Goal: Task Accomplishment & Management: Complete application form

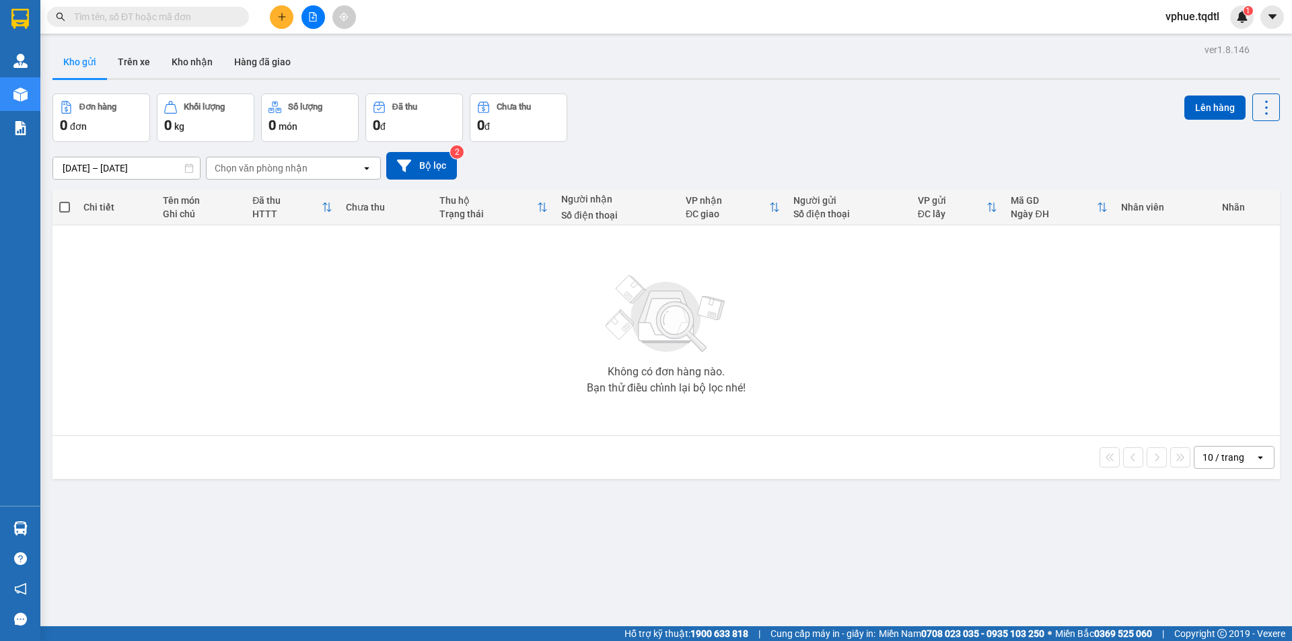
click at [296, 19] on div at bounding box center [312, 17] width 101 height 24
click at [287, 17] on button at bounding box center [282, 17] width 24 height 24
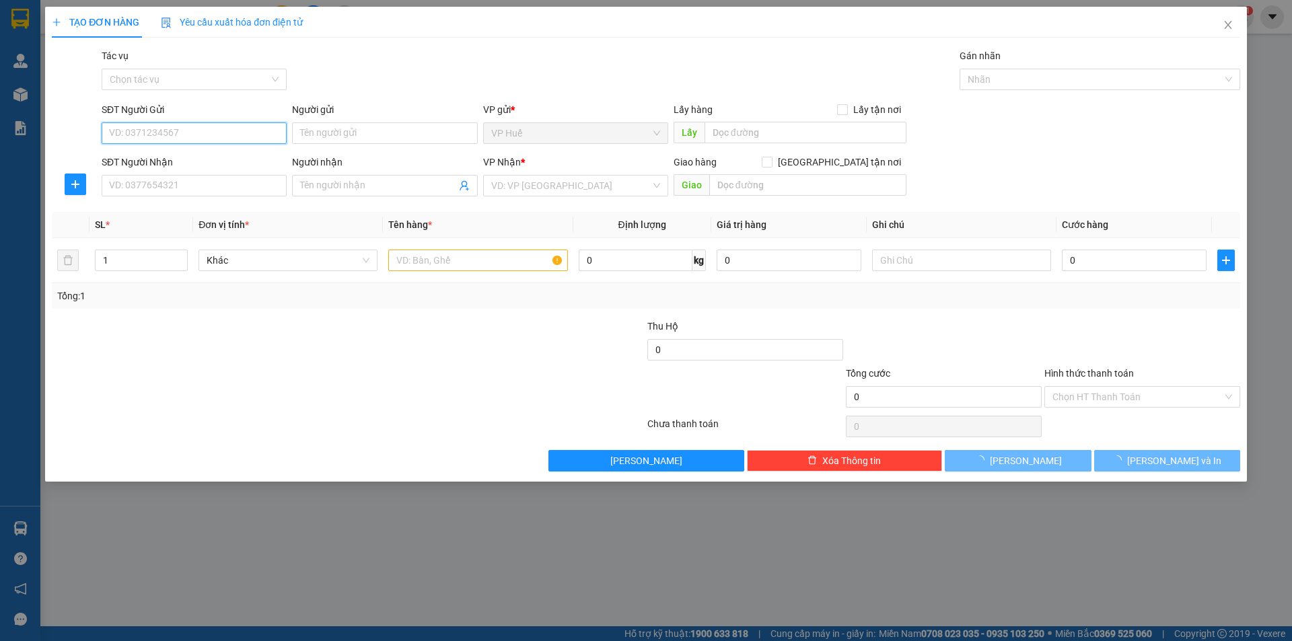
drag, startPoint x: 244, startPoint y: 133, endPoint x: 523, endPoint y: 129, distance: 278.6
click at [246, 133] on input "SĐT Người Gửi" at bounding box center [194, 133] width 185 height 22
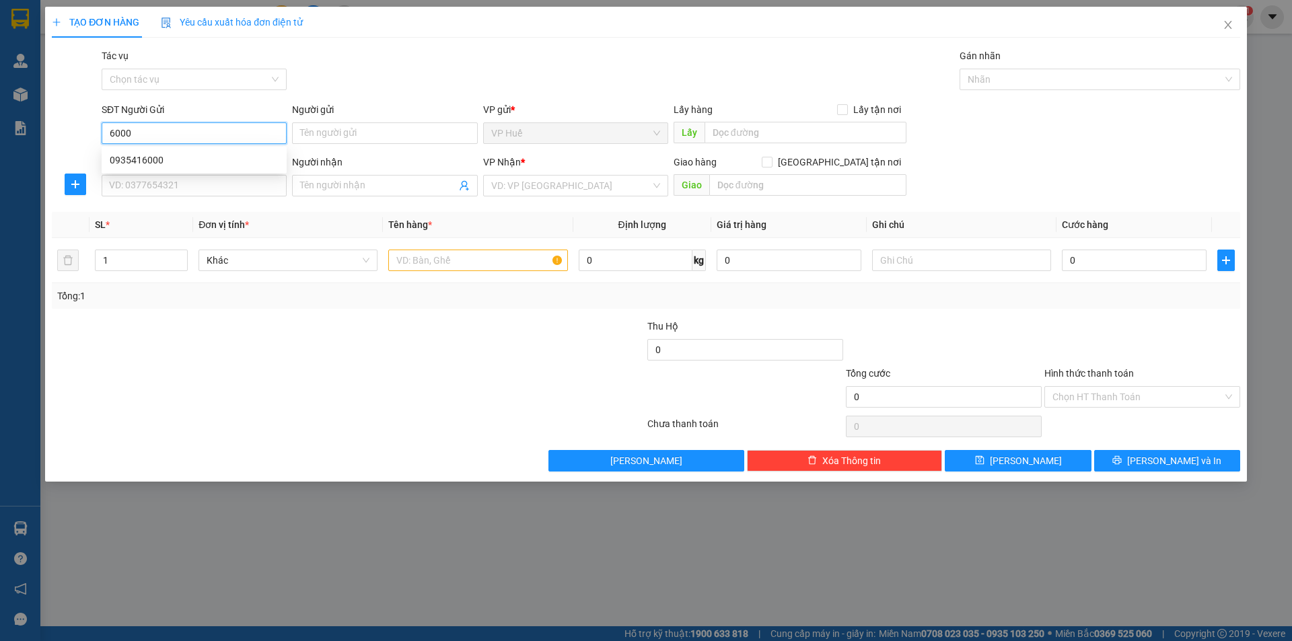
click at [207, 140] on input "6000" at bounding box center [194, 133] width 185 height 22
click at [209, 140] on input "6000" at bounding box center [194, 133] width 185 height 22
click at [196, 165] on div "0935416000" at bounding box center [194, 160] width 169 height 15
type input "0935416000"
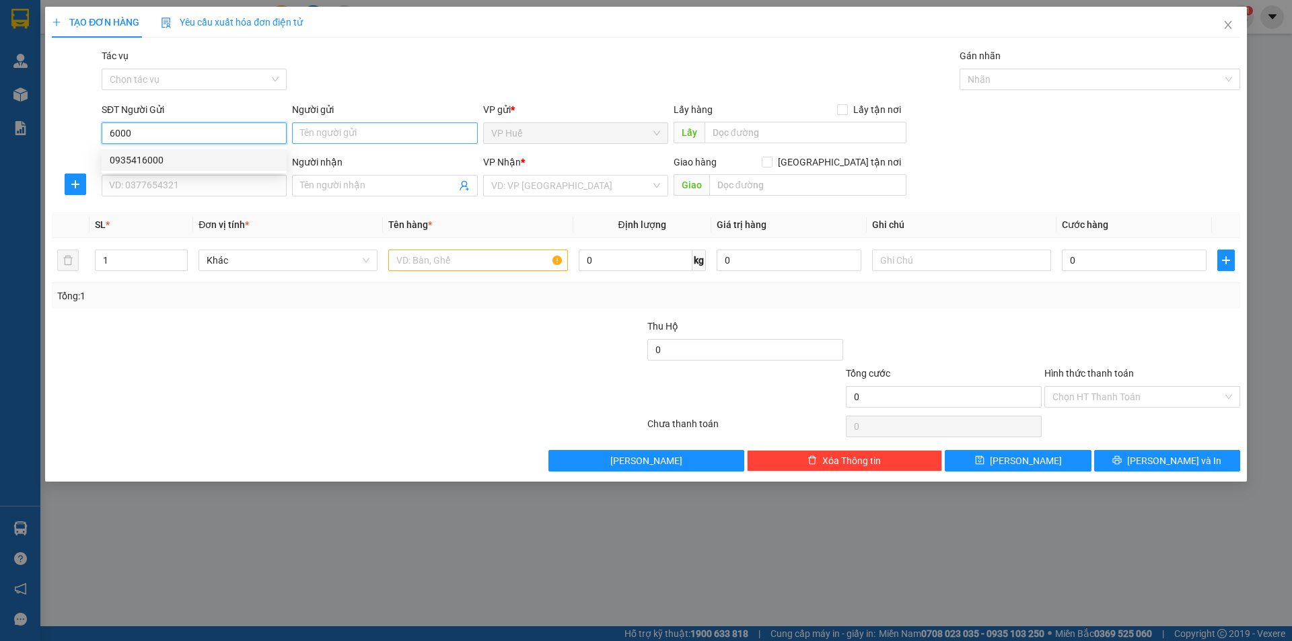
type input "VP HUẾ"
type input "0971313011"
type input "NHÀ THỜ TRÀ CỔ ĐỒNG NAI"
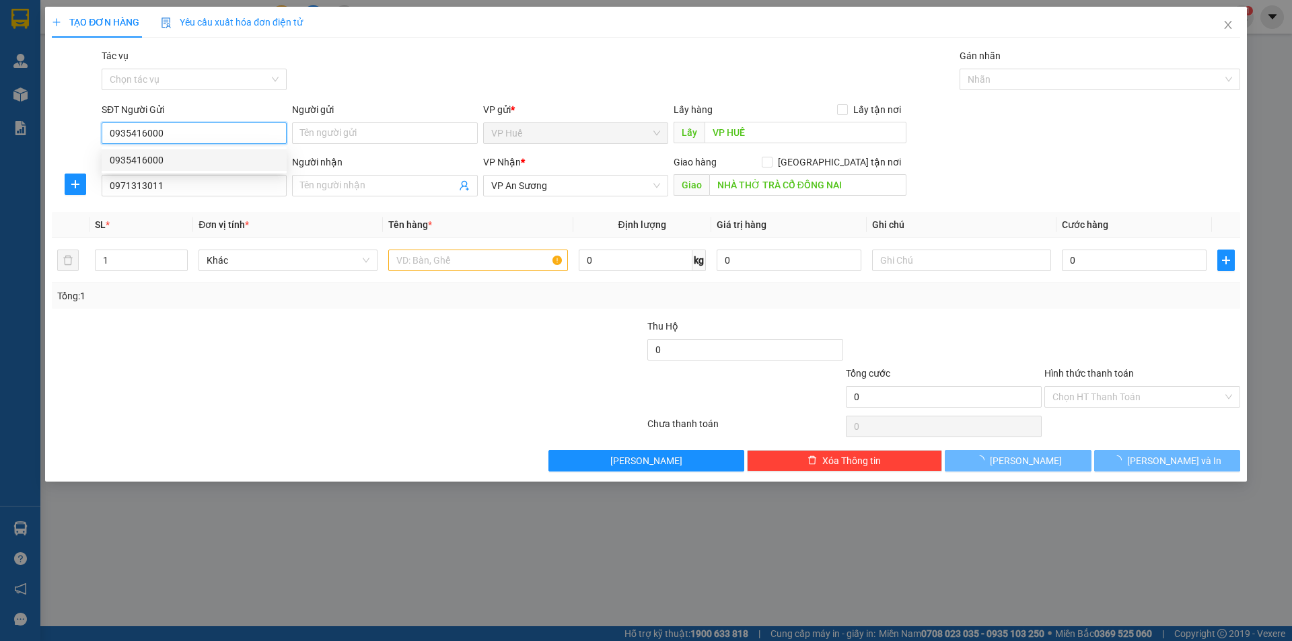
type input "100.000"
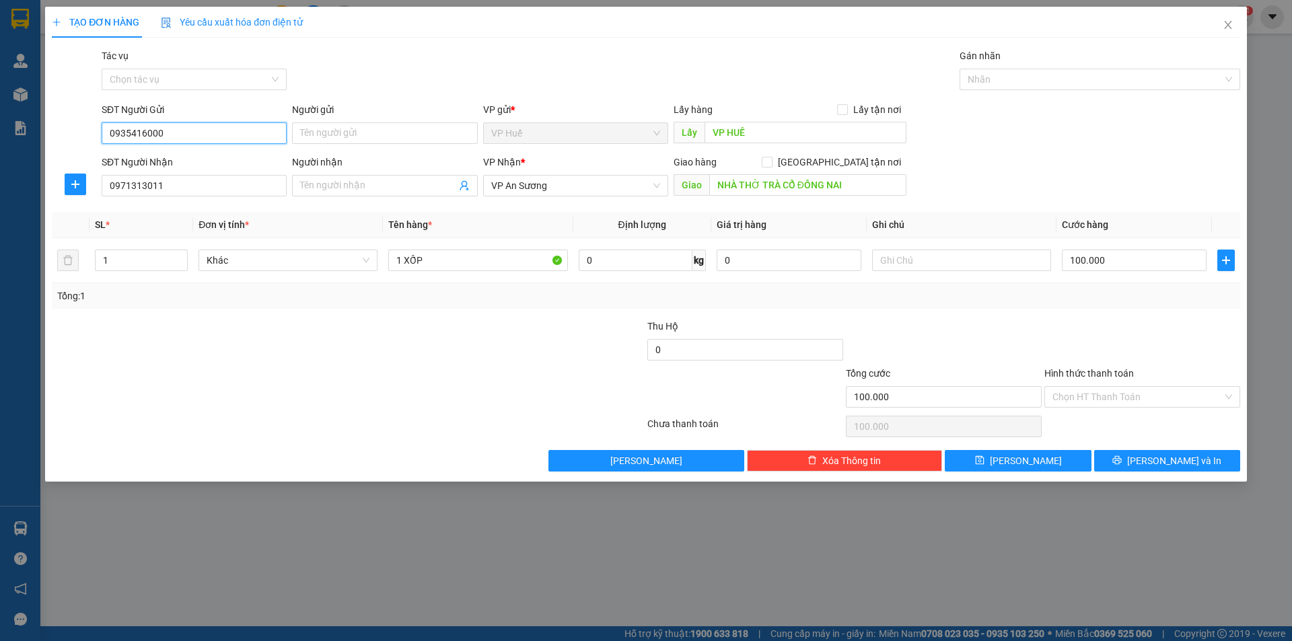
type input "0935416000"
click at [201, 185] on input "0971313011" at bounding box center [194, 186] width 185 height 22
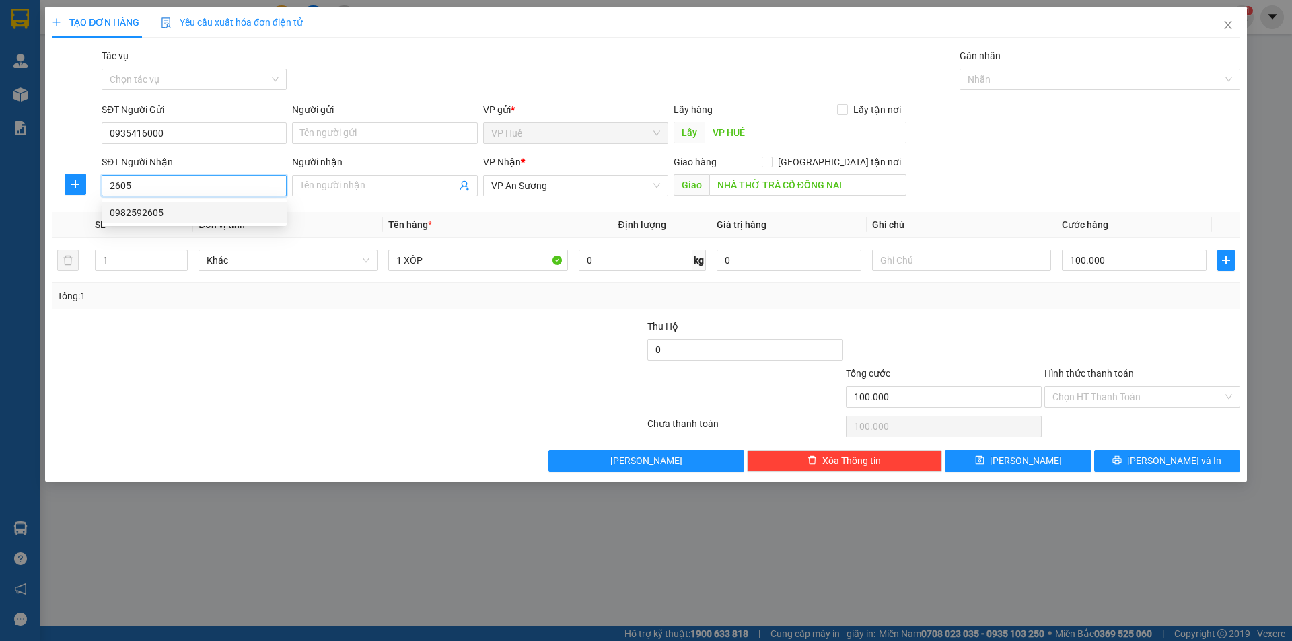
click at [224, 214] on div "0982592605" at bounding box center [194, 212] width 169 height 15
type input "0982592605"
type input "Ngã 3 [PERSON_NAME], [GEOGRAPHIC_DATA], [GEOGRAPHIC_DATA]"
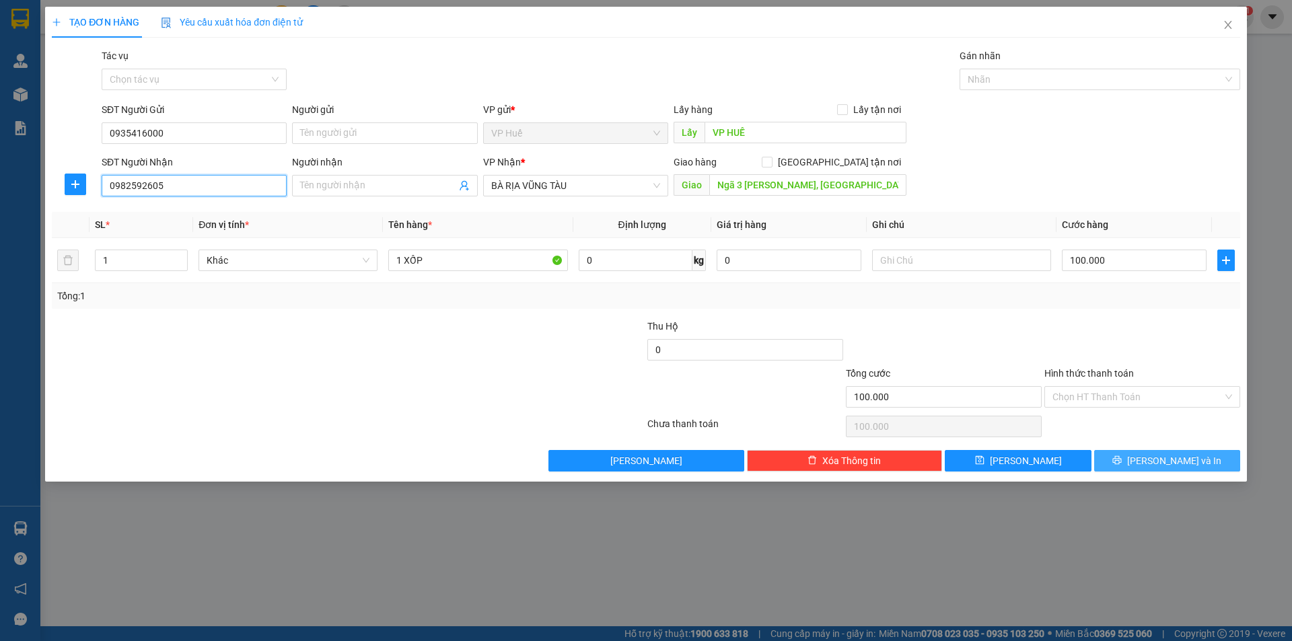
type input "0982592605"
click at [1174, 466] on span "[PERSON_NAME] và In" at bounding box center [1174, 461] width 94 height 15
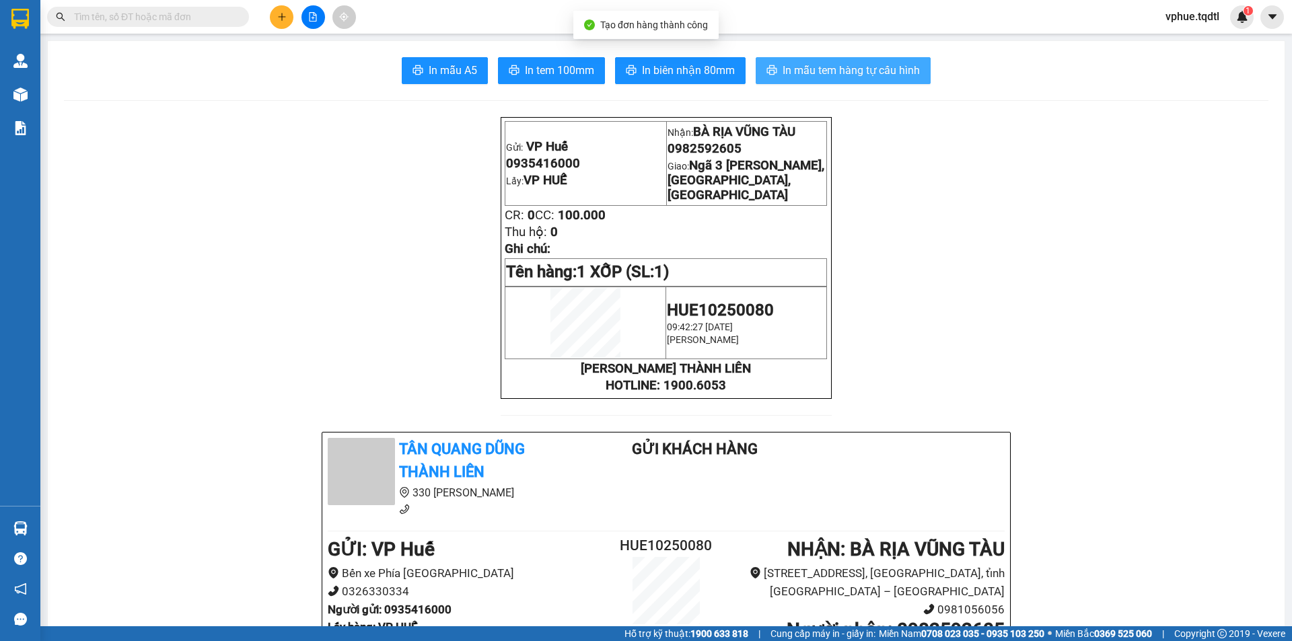
drag, startPoint x: 782, startPoint y: 74, endPoint x: 830, endPoint y: 186, distance: 122.1
click at [785, 75] on span "In mẫu tem hàng tự cấu hình" at bounding box center [851, 70] width 137 height 17
click at [266, 13] on div at bounding box center [312, 17] width 101 height 24
click at [271, 15] on button at bounding box center [282, 17] width 24 height 24
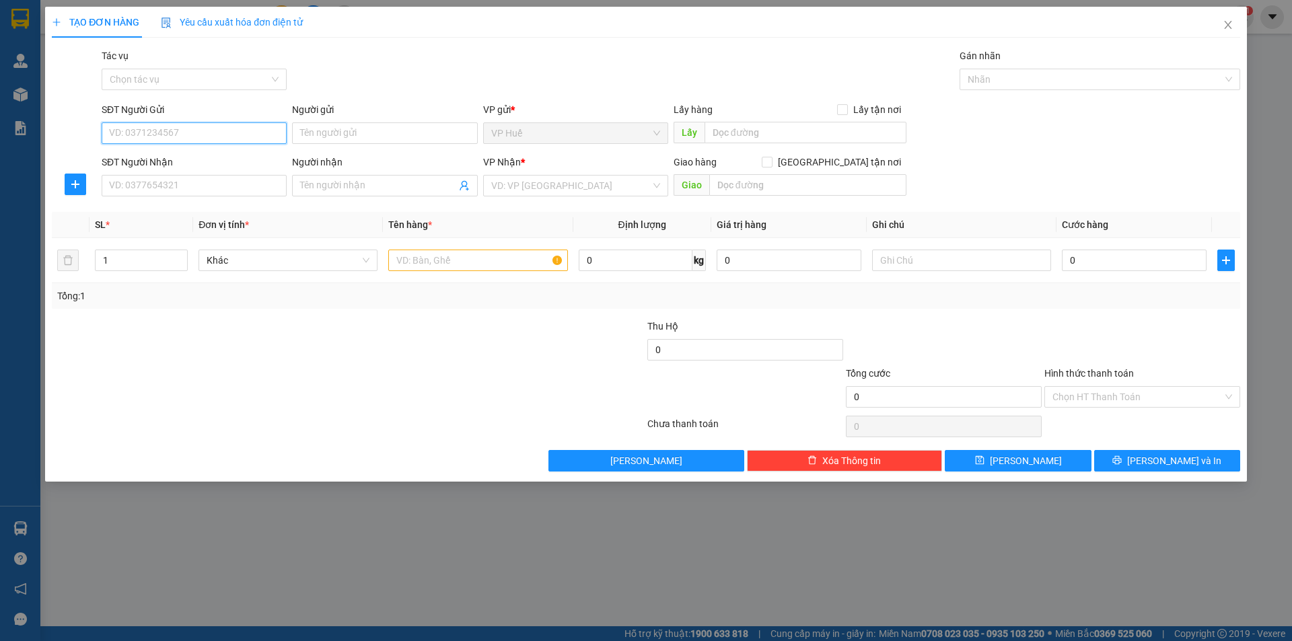
click at [166, 137] on input "SĐT Người Gửi" at bounding box center [194, 133] width 185 height 22
click at [182, 162] on div "0935416000" at bounding box center [194, 160] width 169 height 15
type input "0935416000"
type input "VP HUẾ"
type input "0982592605"
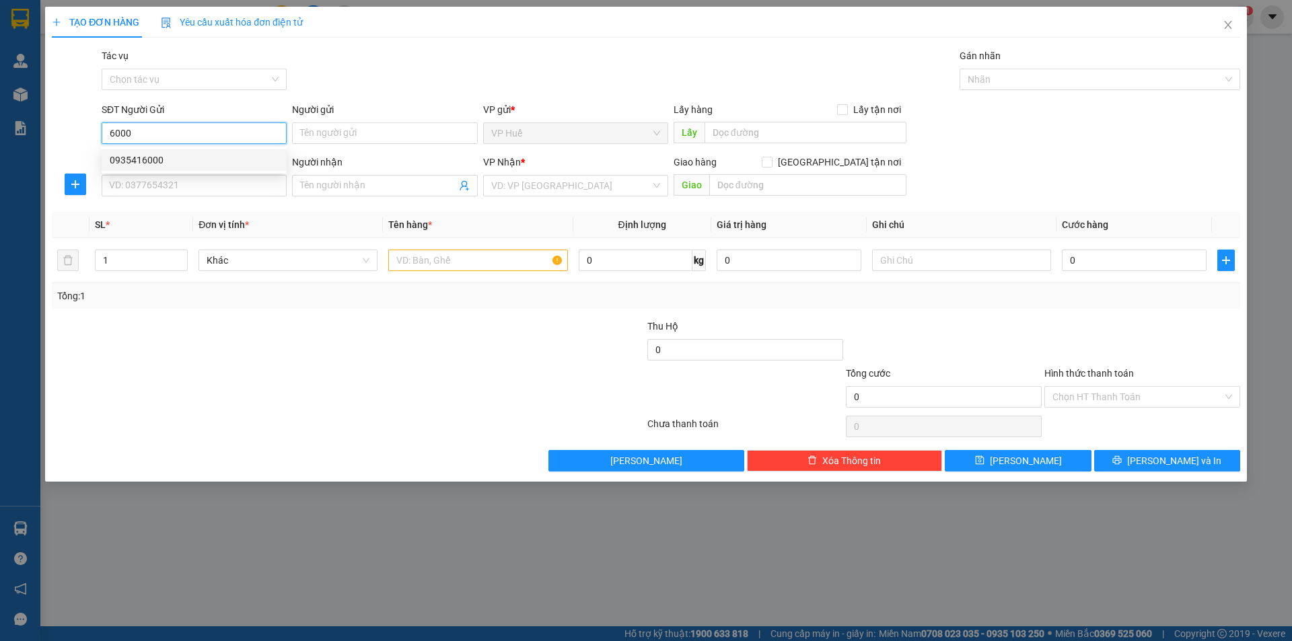
type input "Ngã 3 [PERSON_NAME], [GEOGRAPHIC_DATA], [GEOGRAPHIC_DATA]"
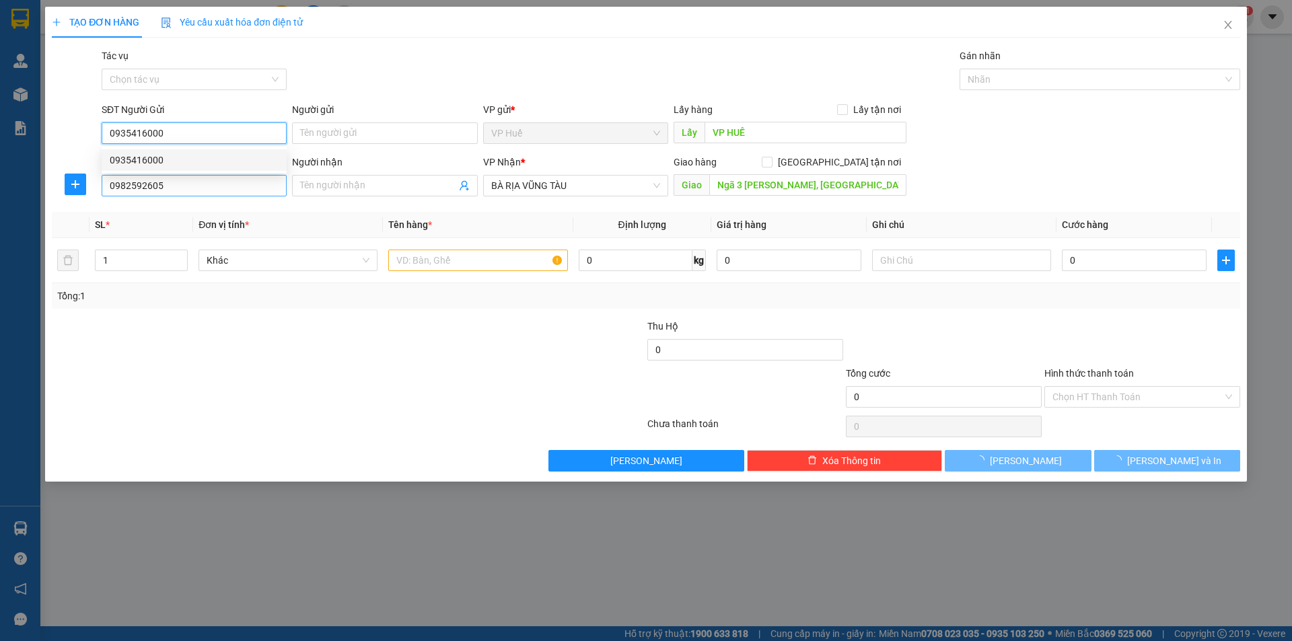
type input "0935416000"
click at [182, 175] on input "0982592605" at bounding box center [194, 186] width 185 height 22
type input "100.000"
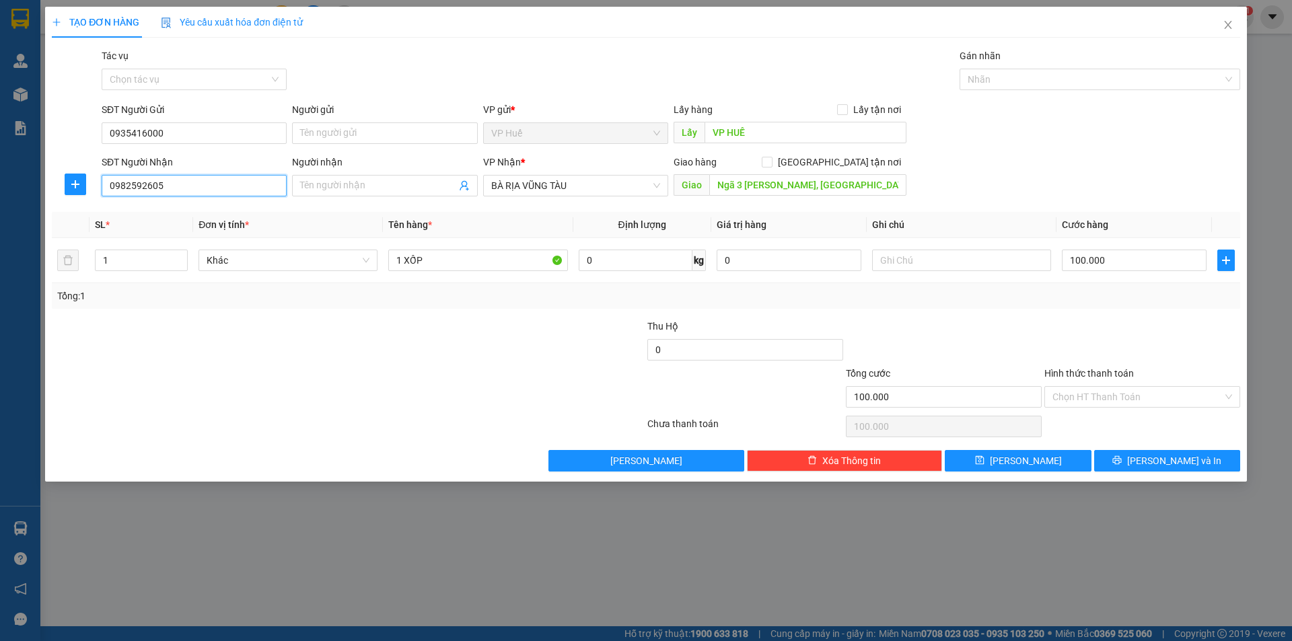
click at [182, 175] on input "0982592605" at bounding box center [194, 186] width 185 height 22
click at [233, 212] on div "0335150601" at bounding box center [194, 212] width 169 height 15
type input "0335150601"
type input "Ngã 3 [GEOGRAPHIC_DATA], [GEOGRAPHIC_DATA], [GEOGRAPHIC_DATA], [GEOGRAPHIC_DATA]"
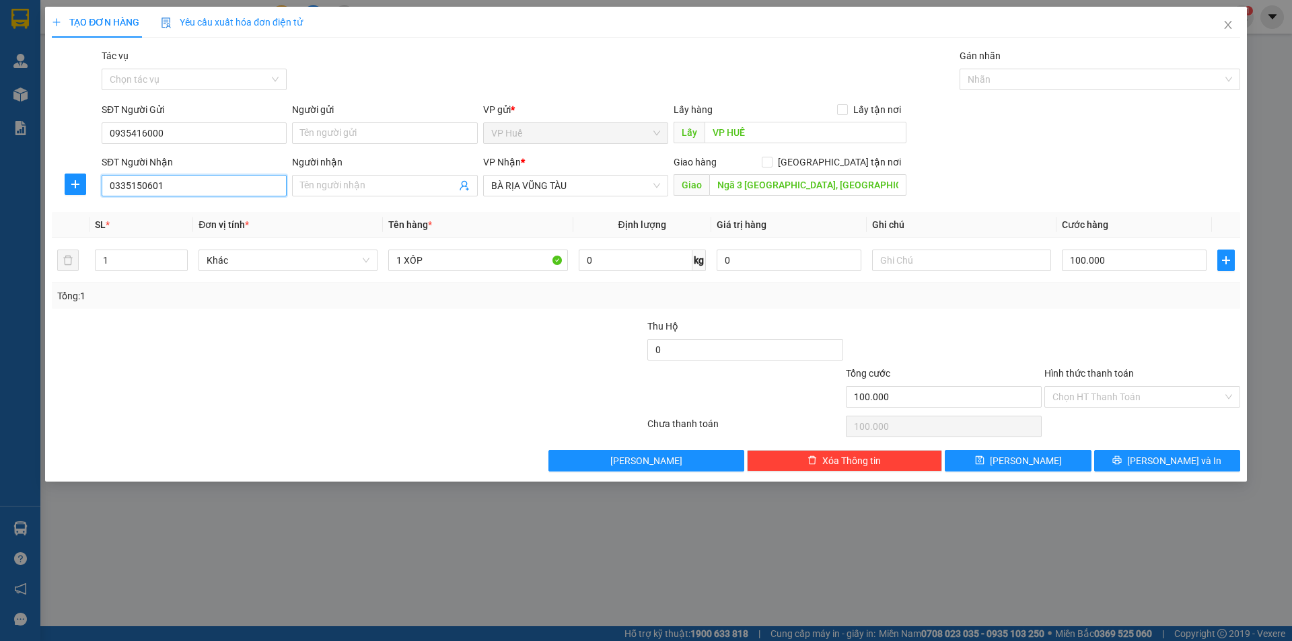
type input "0335150601"
click at [1132, 410] on div "Hình thức thanh toán Chọn HT Thanh Toán" at bounding box center [1142, 389] width 196 height 47
click at [1137, 401] on input "Hình thức thanh toán" at bounding box center [1137, 397] width 170 height 20
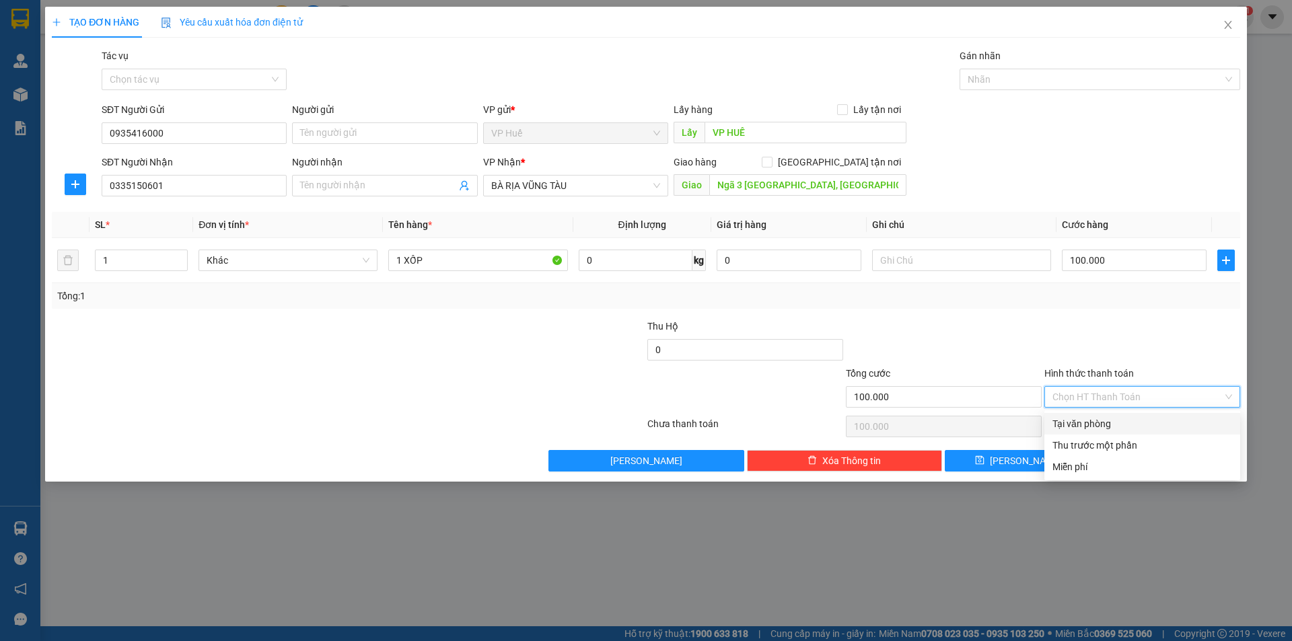
click at [1141, 421] on div "Tại văn phòng" at bounding box center [1142, 424] width 180 height 15
type input "0"
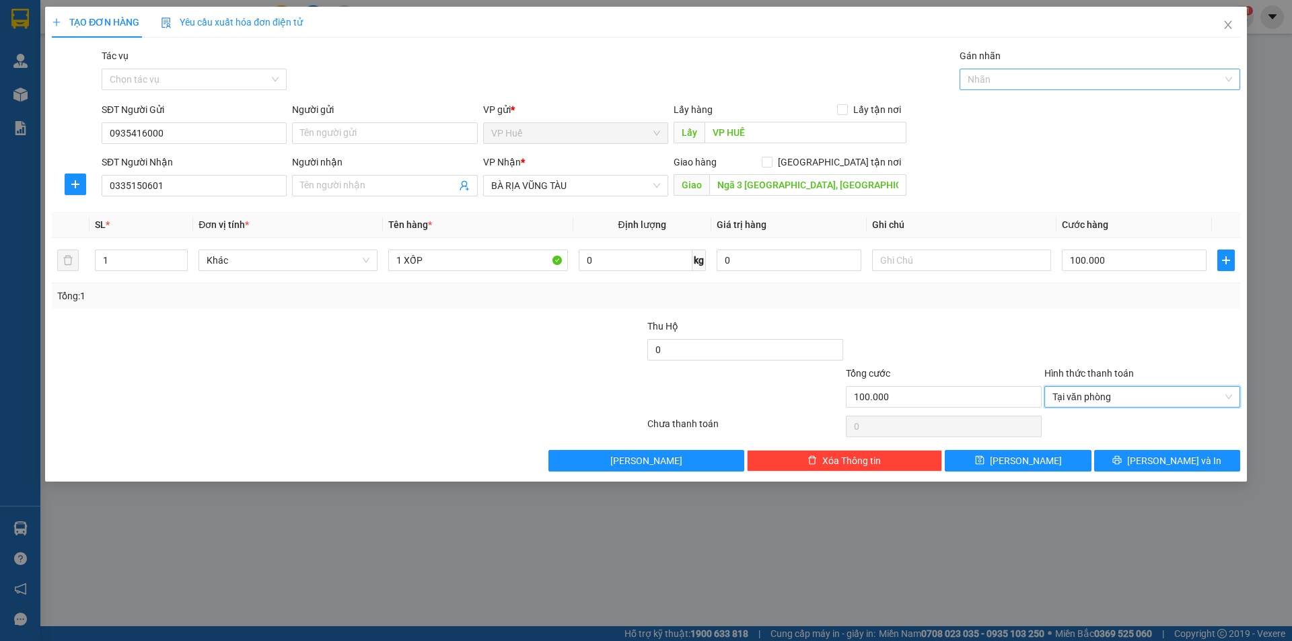
click at [1065, 85] on div at bounding box center [1093, 79] width 260 height 16
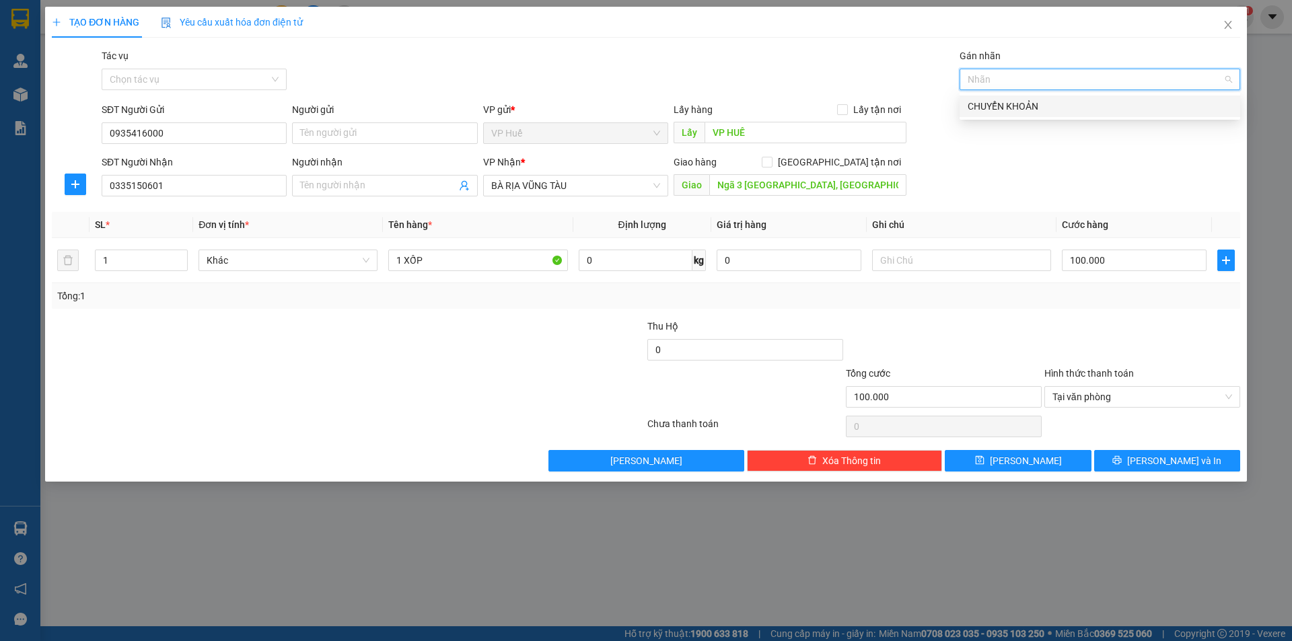
click at [1073, 72] on div at bounding box center [1093, 79] width 260 height 16
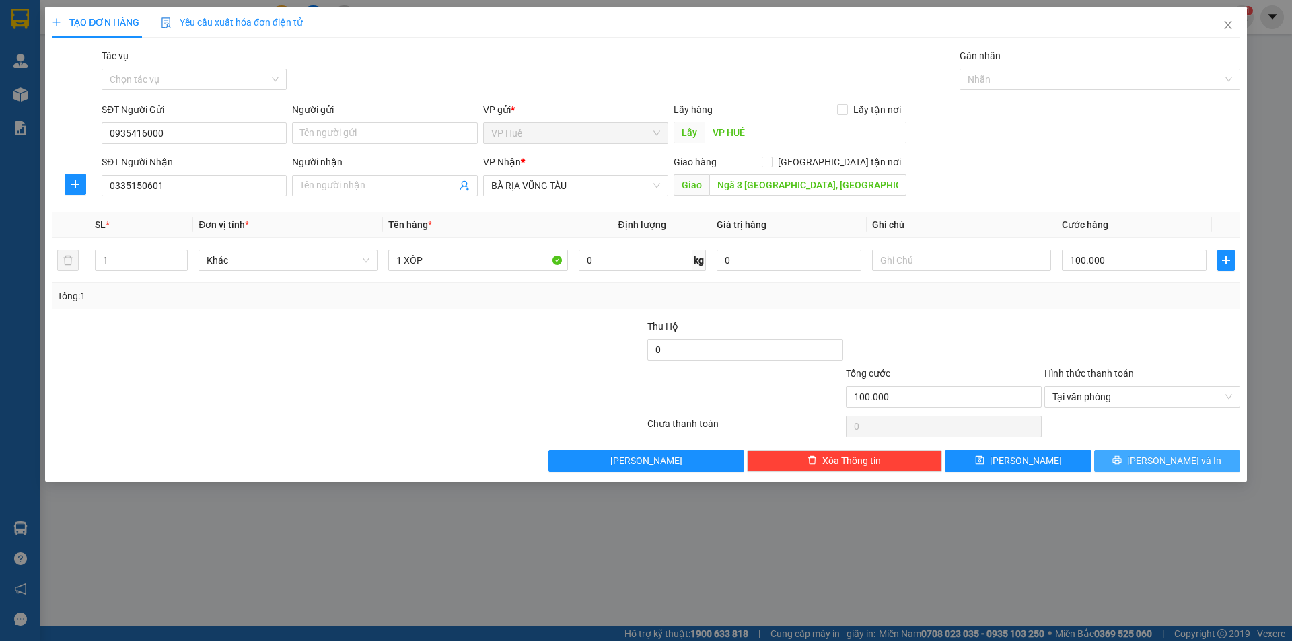
click at [1161, 460] on span "[PERSON_NAME] và In" at bounding box center [1174, 461] width 94 height 15
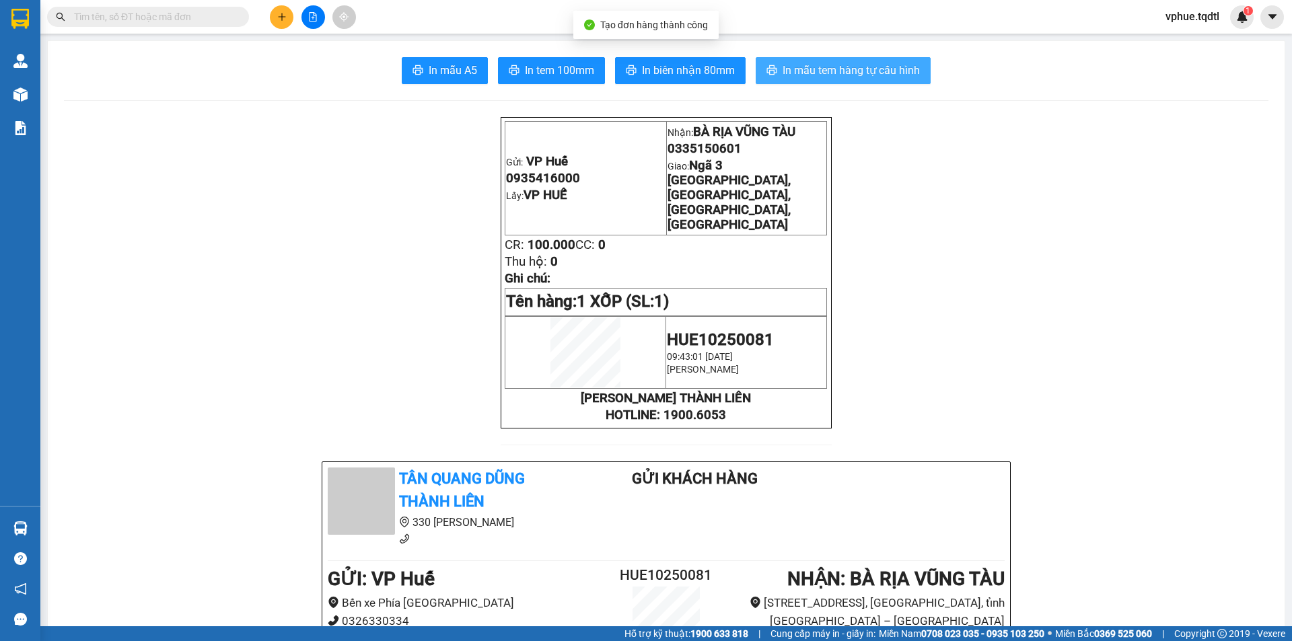
drag, startPoint x: 801, startPoint y: 65, endPoint x: 804, endPoint y: 87, distance: 23.0
click at [802, 65] on span "In mẫu tem hàng tự cấu hình" at bounding box center [851, 70] width 137 height 17
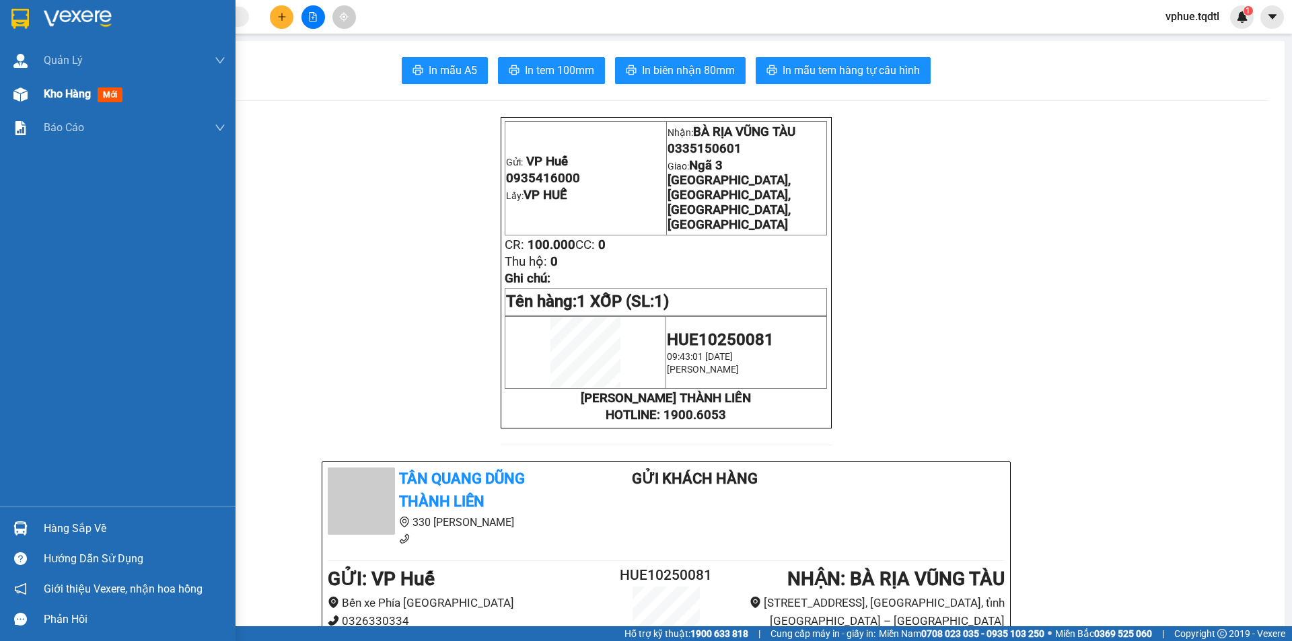
click at [23, 96] on img at bounding box center [20, 94] width 14 height 14
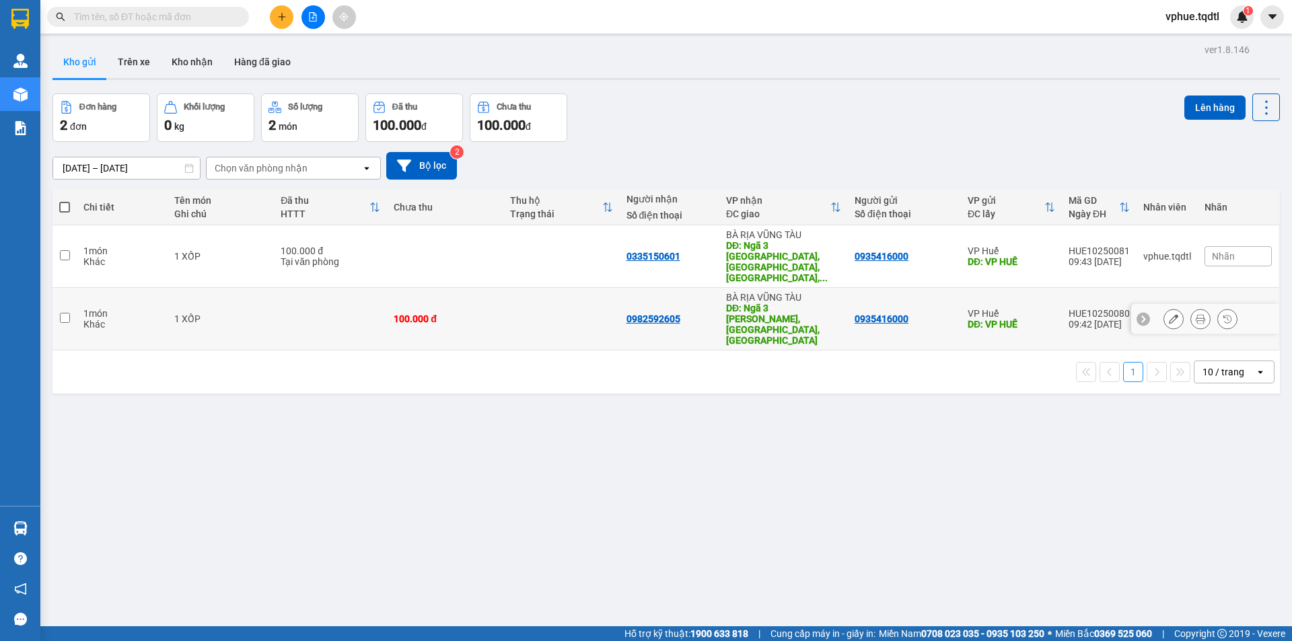
click at [1169, 314] on icon at bounding box center [1173, 318] width 9 height 9
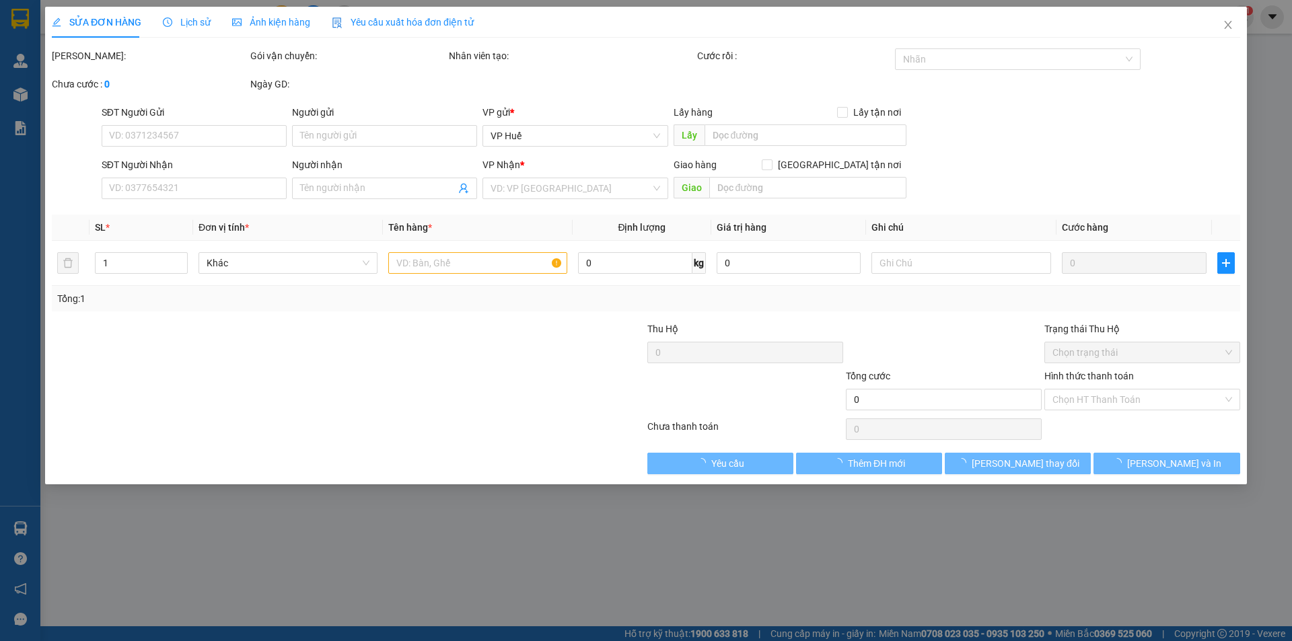
type input "0935416000"
type input "VP HUẾ"
type input "0982592605"
type input "Ngã 3 [PERSON_NAME], [GEOGRAPHIC_DATA], [GEOGRAPHIC_DATA]"
type input "100.000"
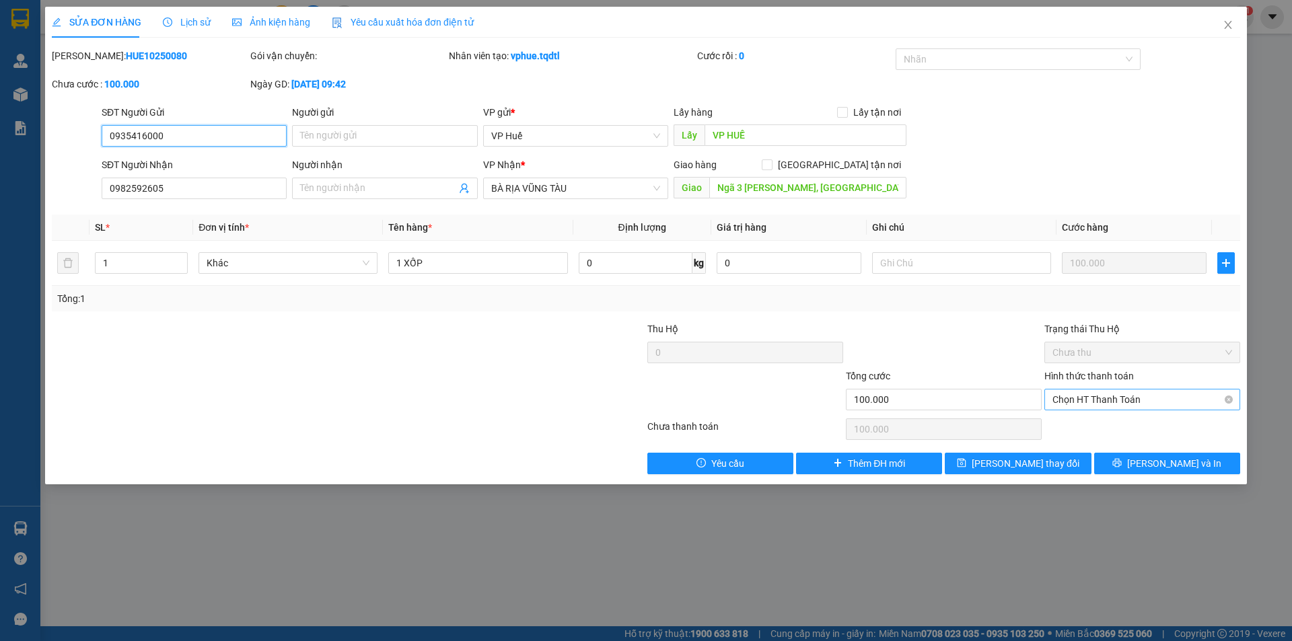
click at [1107, 400] on span "Chọn HT Thanh Toán" at bounding box center [1142, 400] width 180 height 20
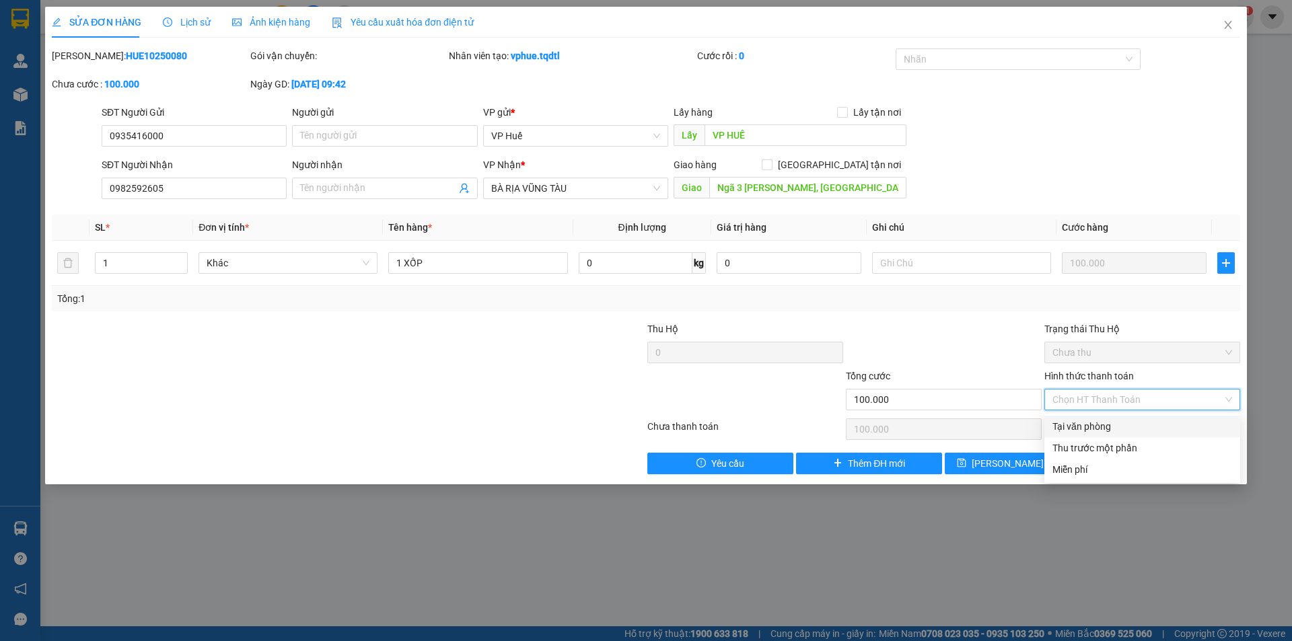
click at [1109, 429] on div "Tại văn phòng" at bounding box center [1142, 426] width 180 height 15
type input "0"
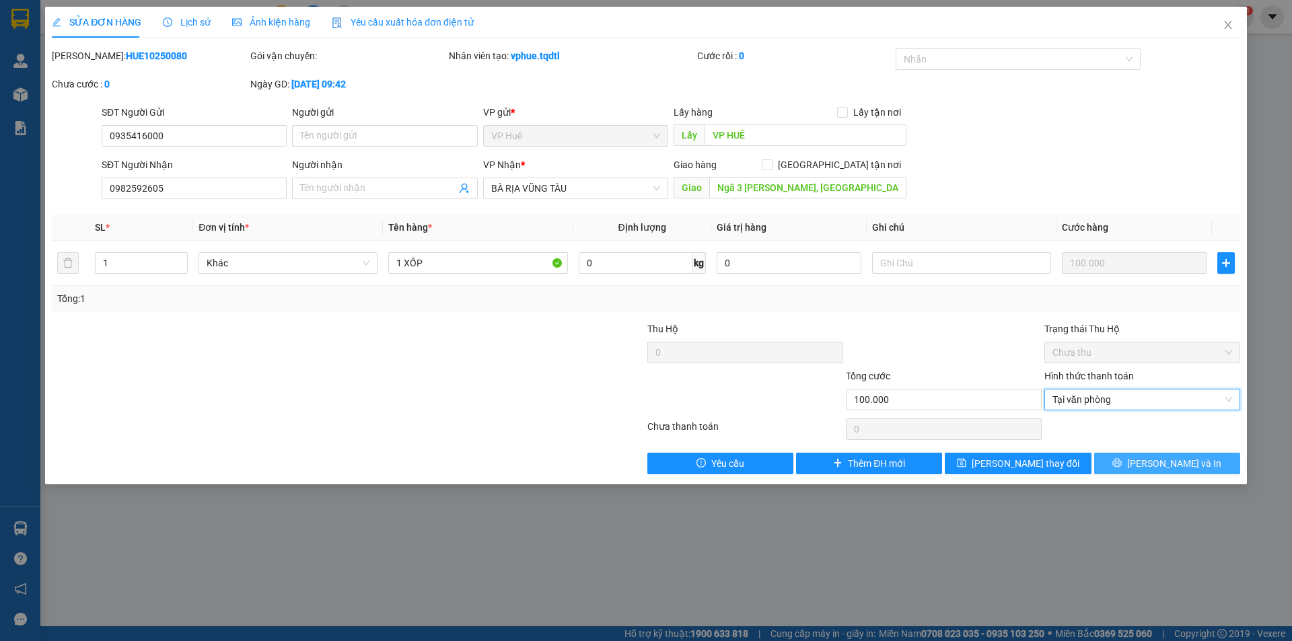
click at [1122, 467] on icon "printer" at bounding box center [1117, 463] width 9 height 9
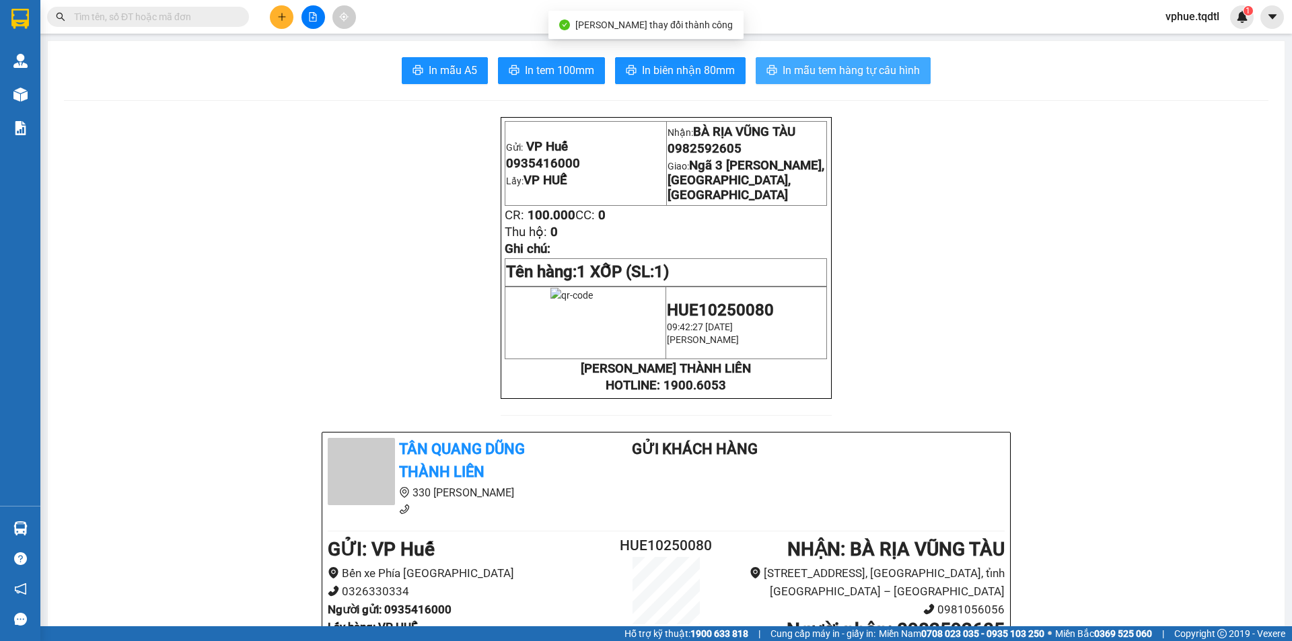
drag, startPoint x: 810, startPoint y: 76, endPoint x: 844, endPoint y: 110, distance: 48.1
click at [810, 76] on span "In mẫu tem hàng tự cấu hình" at bounding box center [851, 70] width 137 height 17
